Goal: Find specific page/section: Find specific page/section

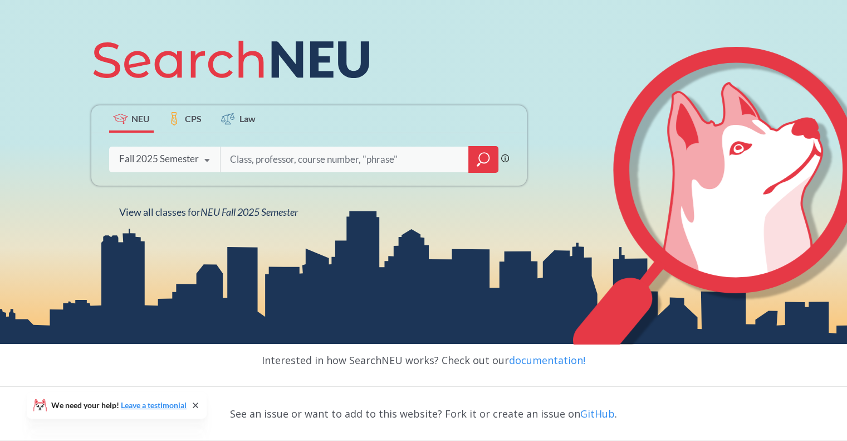
scroll to position [134, 0]
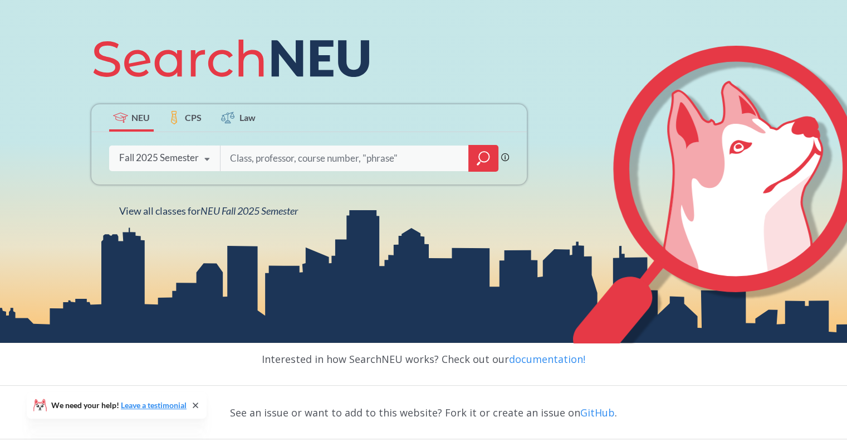
click at [301, 159] on input "search" at bounding box center [345, 158] width 232 height 23
type input "envr2501"
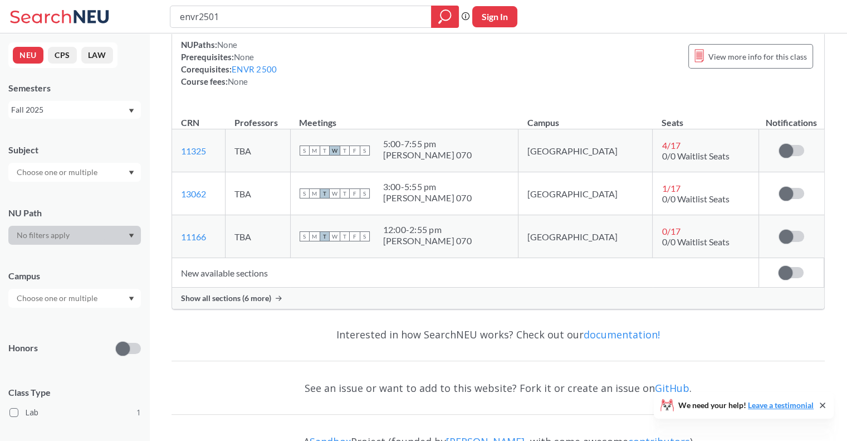
scroll to position [91, 0]
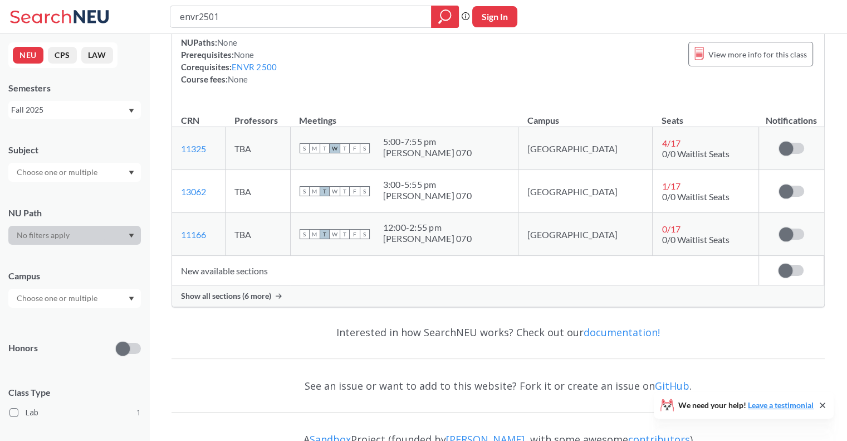
click at [254, 302] on div "Show all sections (6 more)" at bounding box center [498, 295] width 652 height 21
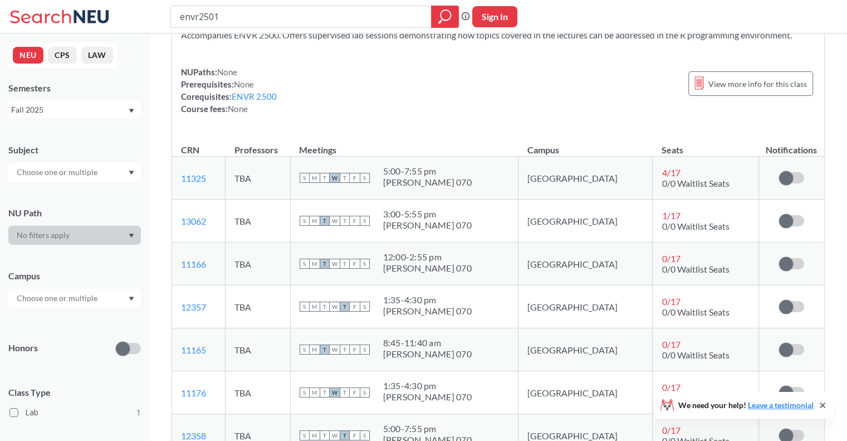
scroll to position [42, 0]
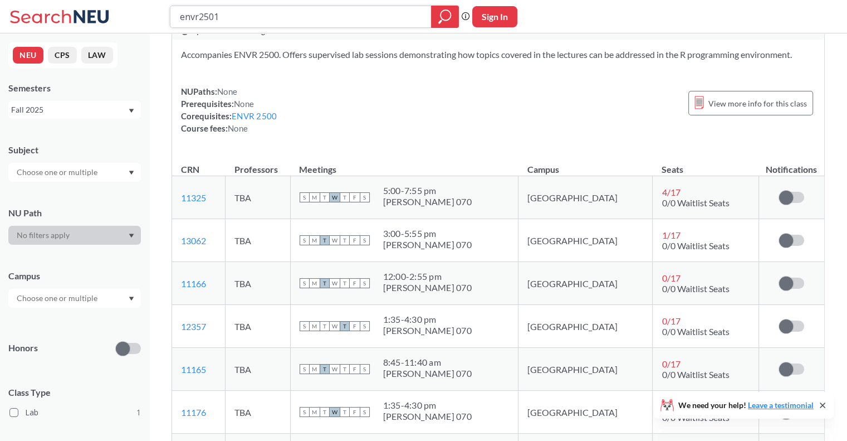
click at [250, 19] on input "envr2501" at bounding box center [301, 16] width 245 height 19
type input "envr2500"
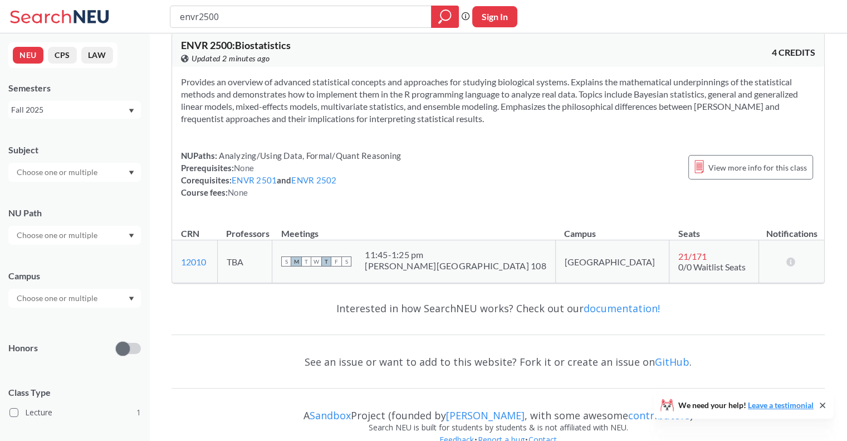
scroll to position [19, 0]
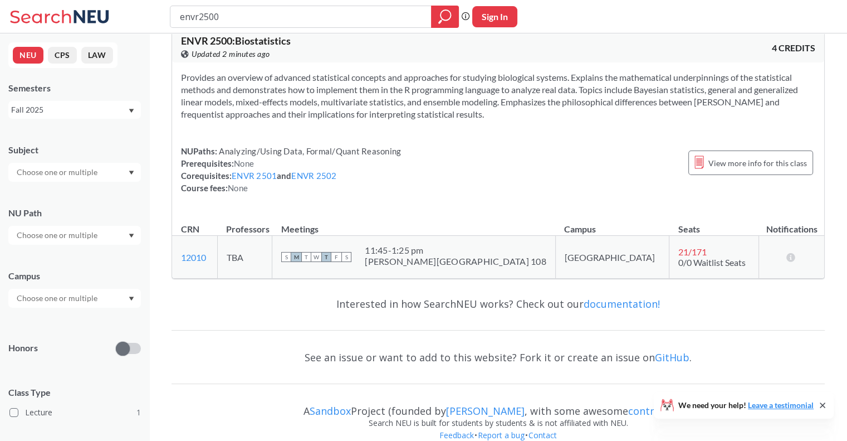
type input "envr2501"
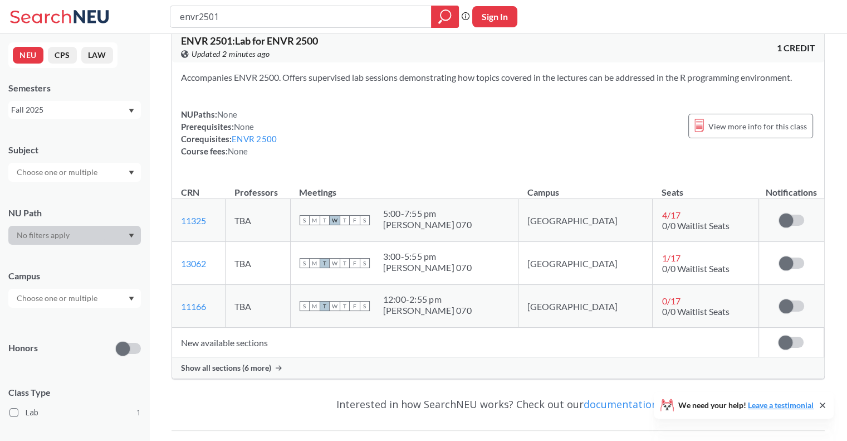
scroll to position [42, 0]
